Goal: Information Seeking & Learning: Learn about a topic

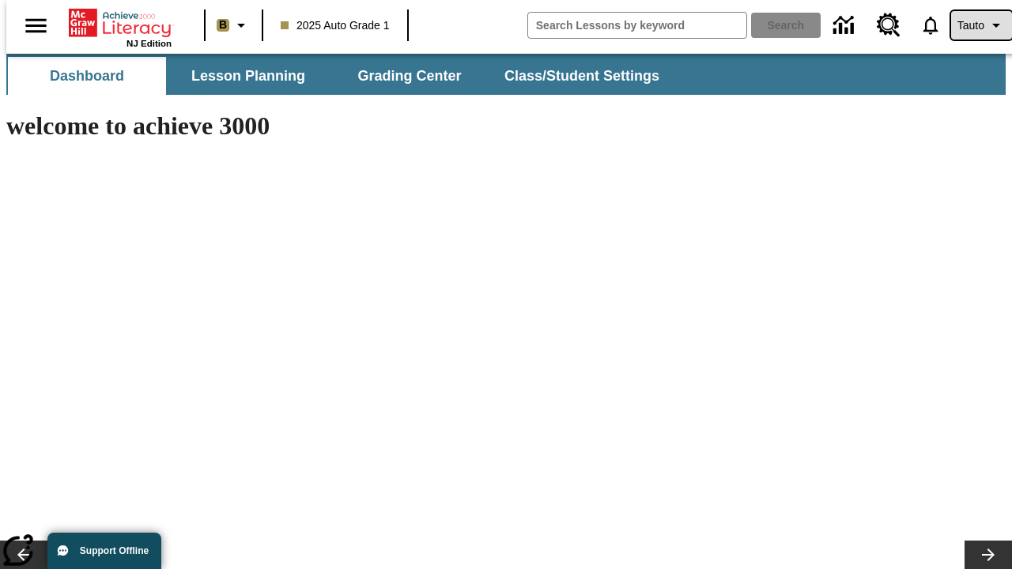
click at [973, 25] on span "Tauto" at bounding box center [970, 25] width 27 height 17
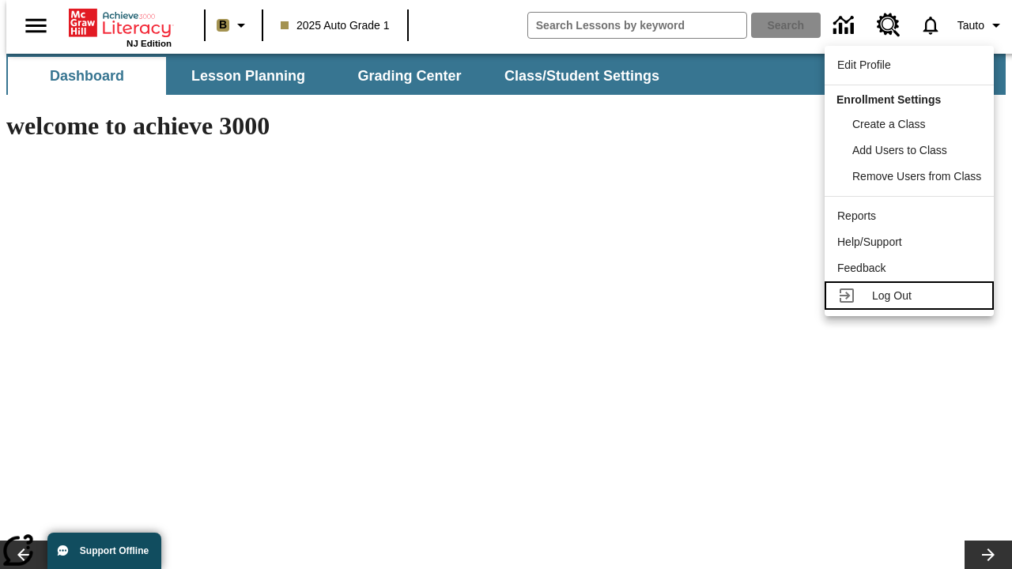
click at [911, 296] on span "Log Out" at bounding box center [892, 295] width 40 height 13
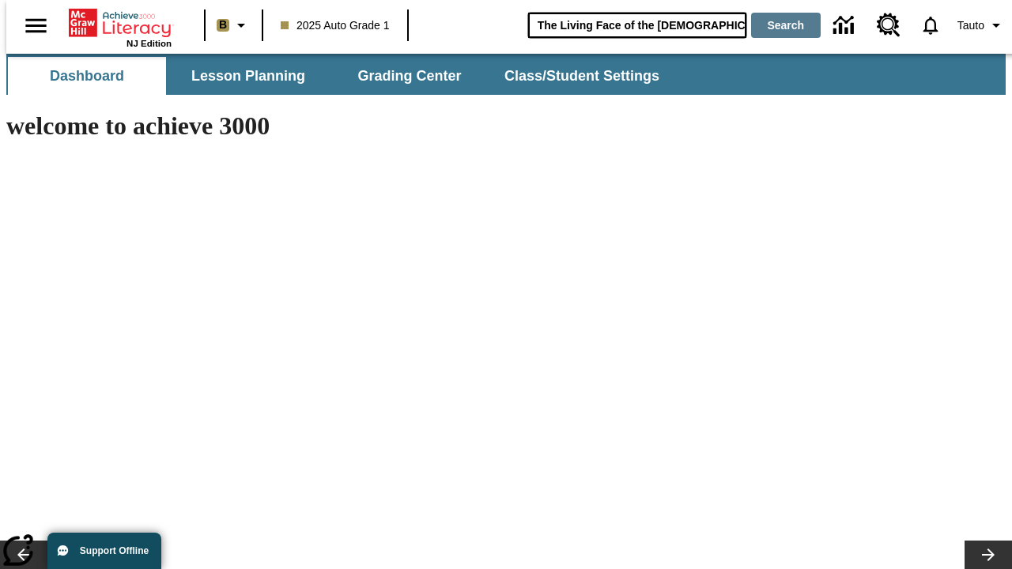
type input "The Living Face of the [DEMOGRAPHIC_DATA]"
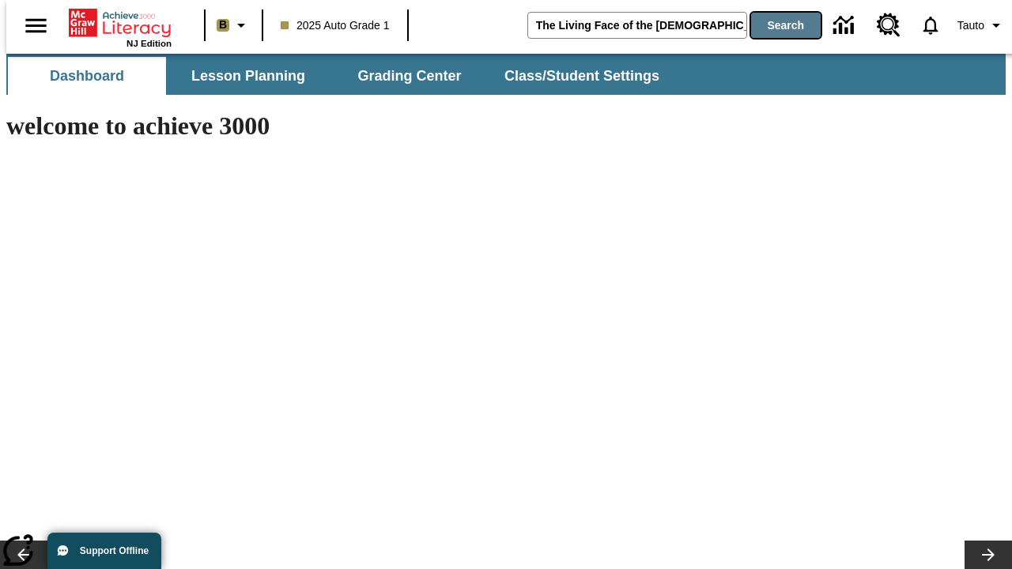
click at [776, 25] on button "Search" at bounding box center [786, 25] width 70 height 25
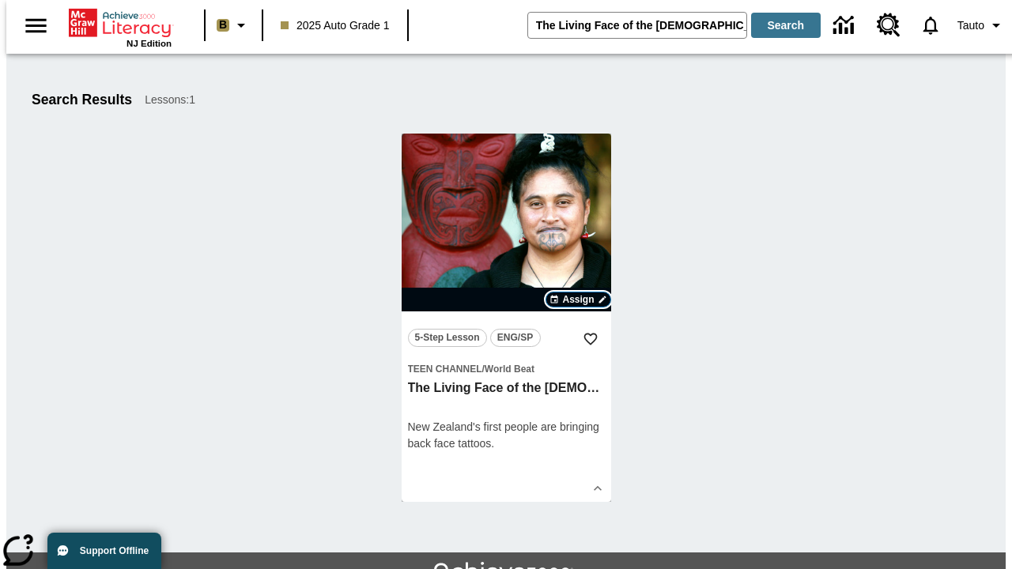
click at [579, 300] on span "Assign" at bounding box center [578, 299] width 32 height 14
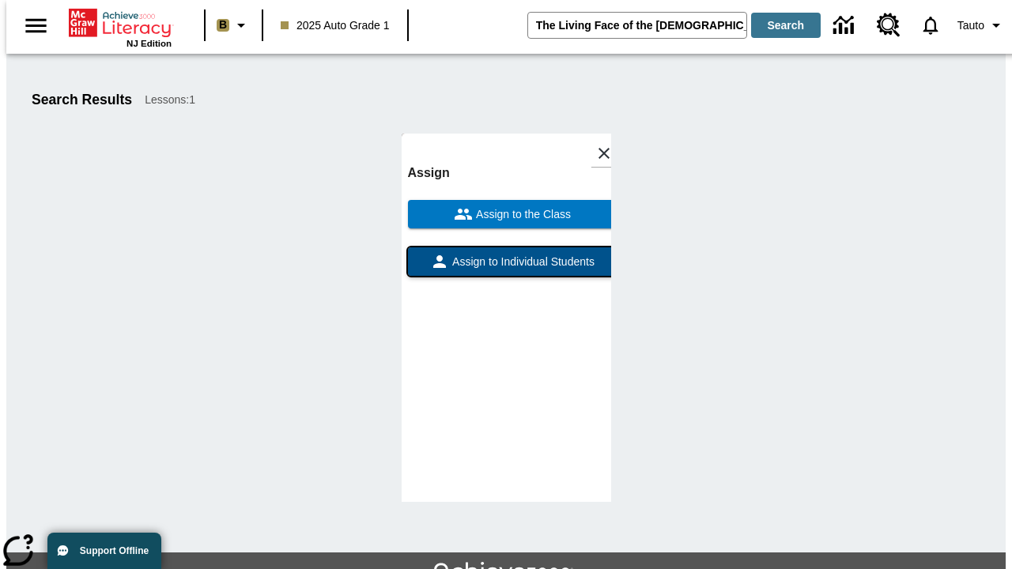
click at [506, 254] on span "Assign to Individual Students" at bounding box center [521, 262] width 145 height 17
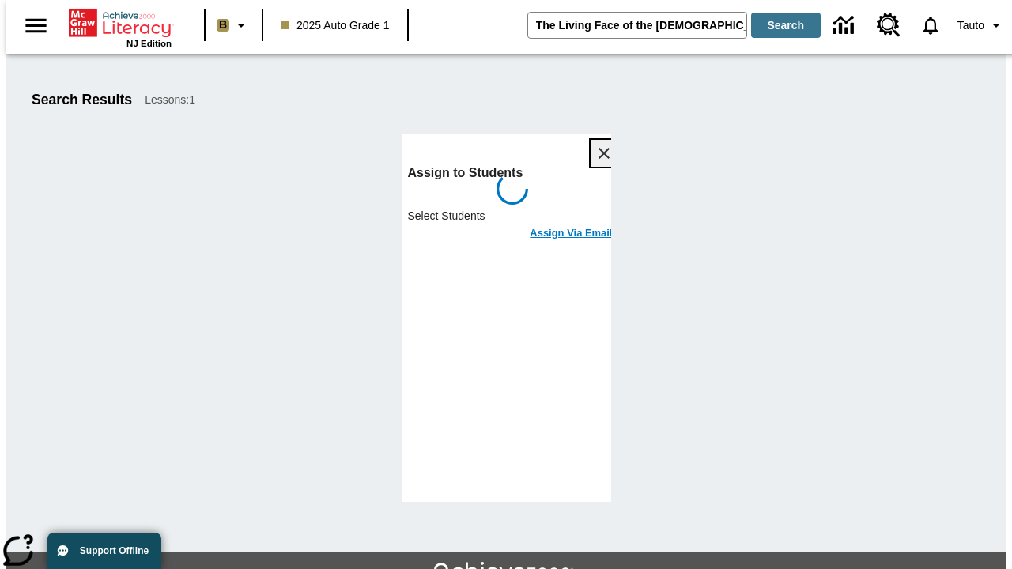
scroll to position [86, 0]
